Goal: Information Seeking & Learning: Learn about a topic

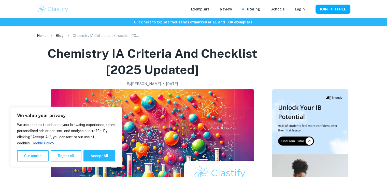
click at [102, 160] on button "Accept All" at bounding box center [99, 155] width 32 height 11
checkbox input "true"
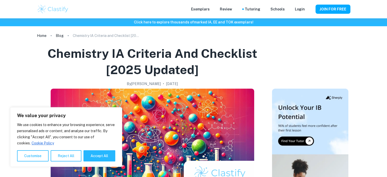
checkbox input "true"
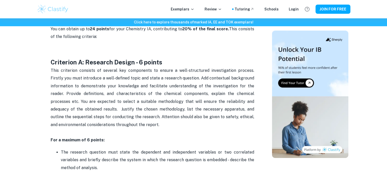
scroll to position [280, 0]
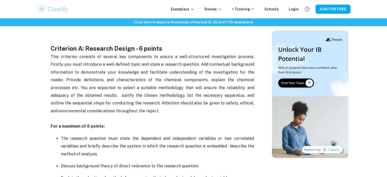
click at [63, 50] on strong "Criterion A: Research Design - 6 points" at bounding box center [107, 48] width 112 height 7
click at [80, 94] on span "This criterion consists of several key components to ensure a well-structured i…" at bounding box center [153, 83] width 205 height 59
click at [121, 103] on span "This criterion consists of several key components to ensure a well-structured i…" at bounding box center [153, 83] width 205 height 59
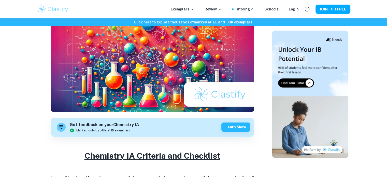
scroll to position [0, 0]
